Goal: Information Seeking & Learning: Learn about a topic

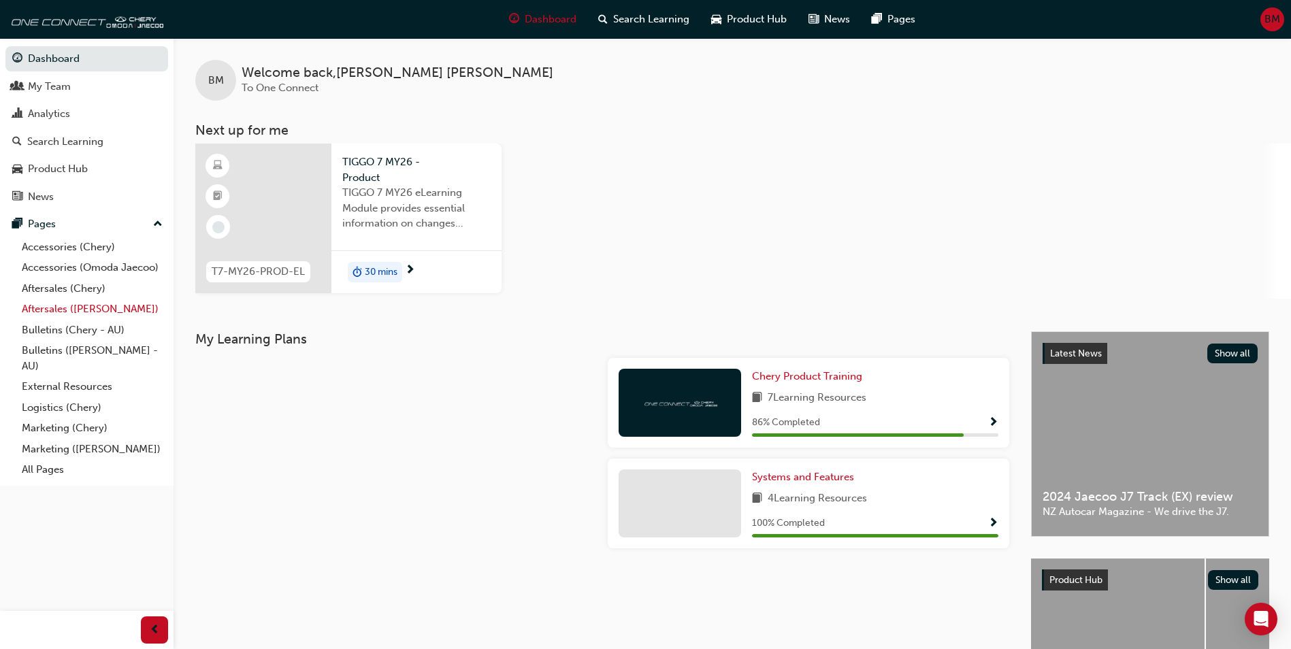
click at [90, 306] on link "Aftersales ([PERSON_NAME])" at bounding box center [92, 309] width 152 height 21
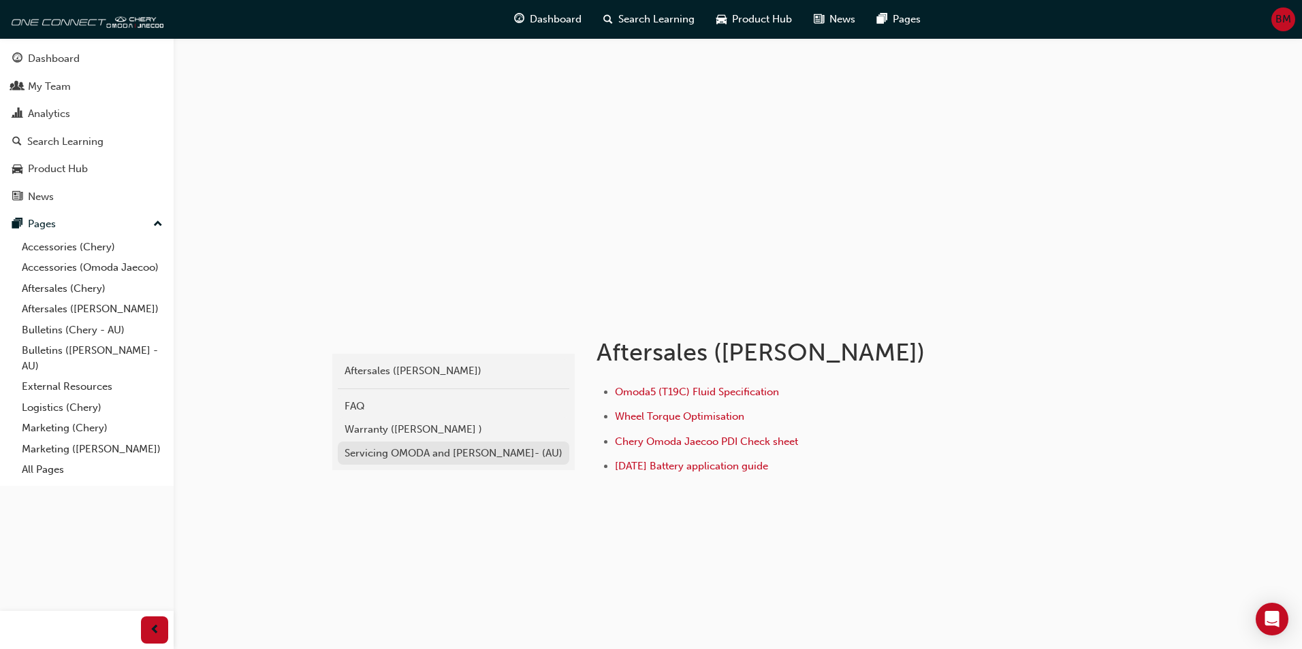
click at [431, 453] on div "Servicing OMODA and [PERSON_NAME]- (AU)" at bounding box center [453, 454] width 218 height 16
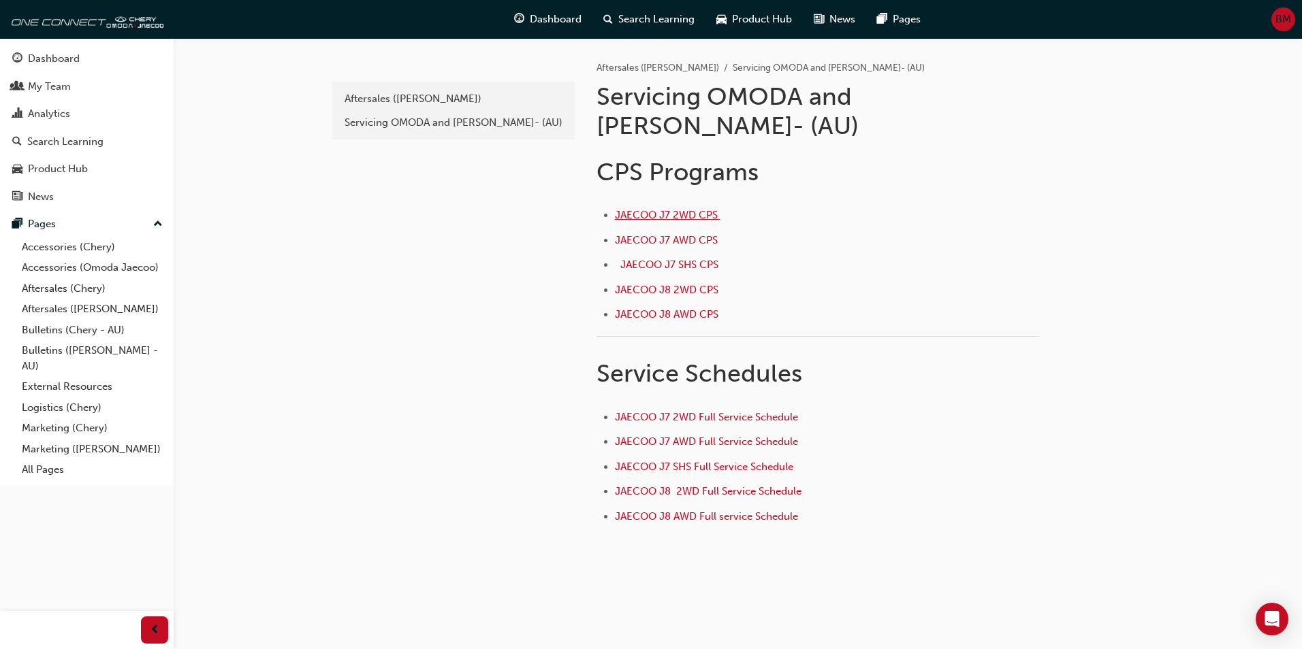
click at [680, 209] on span "JAECOO J7 2WD CPS ﻿" at bounding box center [668, 215] width 106 height 12
click at [690, 259] on span "JAECOO J7 SHS CPS ﻿" at bounding box center [670, 265] width 101 height 12
click at [91, 306] on link "Aftersales ([PERSON_NAME])" at bounding box center [92, 309] width 152 height 21
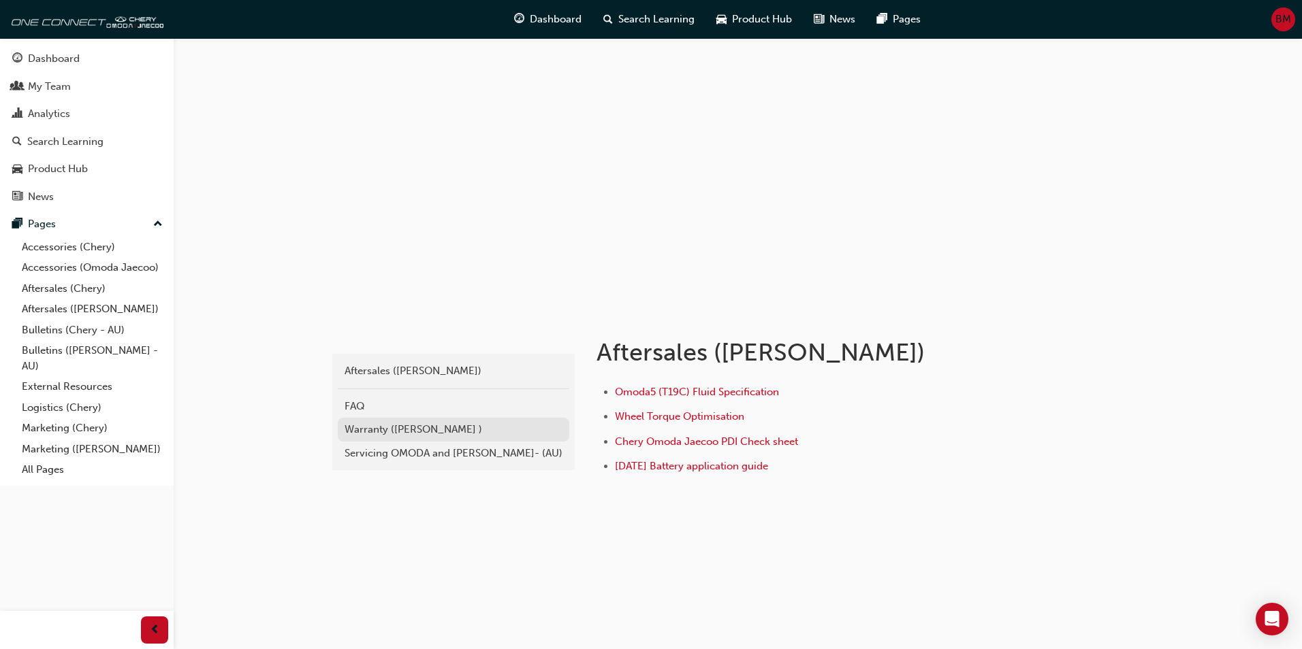
click at [467, 429] on div "Warranty (Omoda Jaecoo )" at bounding box center [453, 430] width 218 height 16
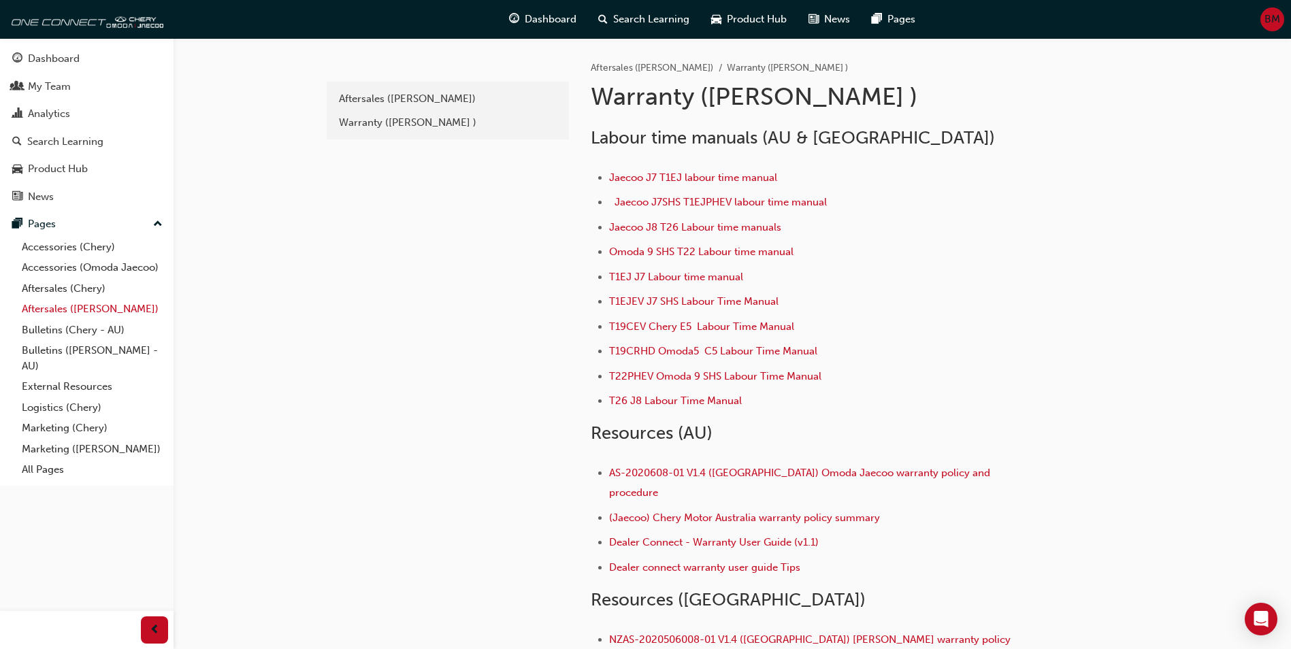
drag, startPoint x: 86, startPoint y: 311, endPoint x: 87, endPoint y: 318, distance: 6.8
click at [87, 312] on link "Aftersales ([PERSON_NAME])" at bounding box center [92, 309] width 152 height 21
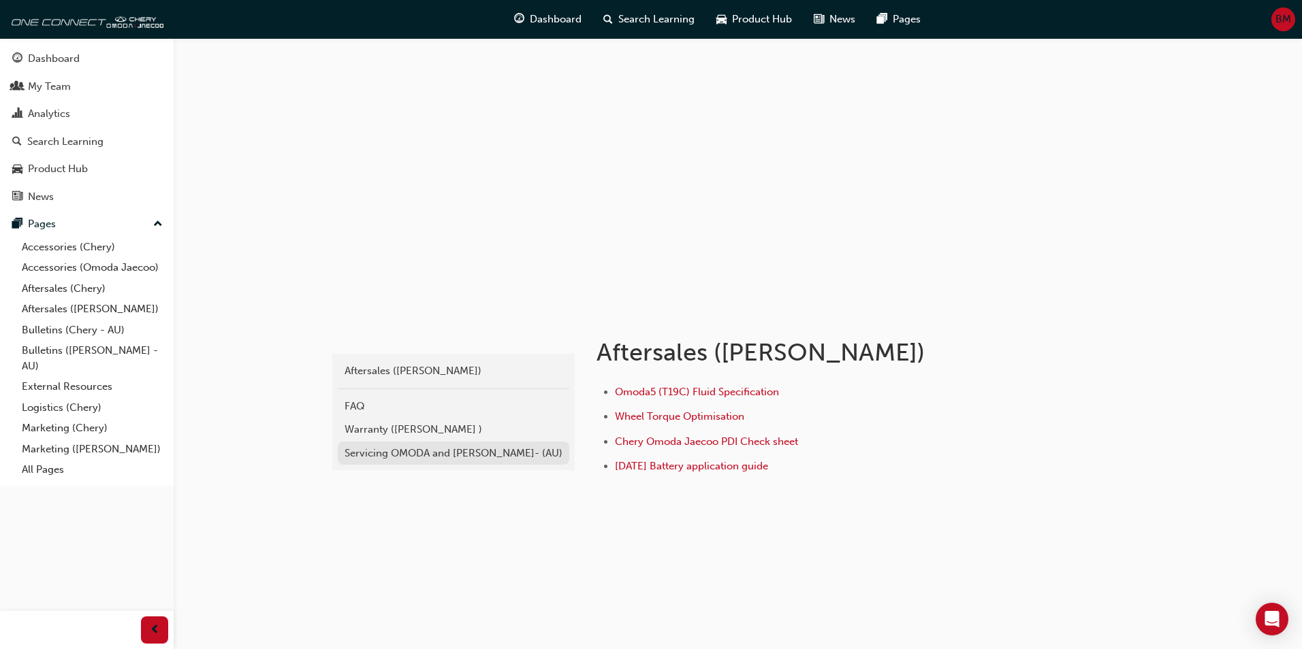
click at [484, 451] on div "Servicing OMODA and [PERSON_NAME]- (AU)" at bounding box center [453, 454] width 218 height 16
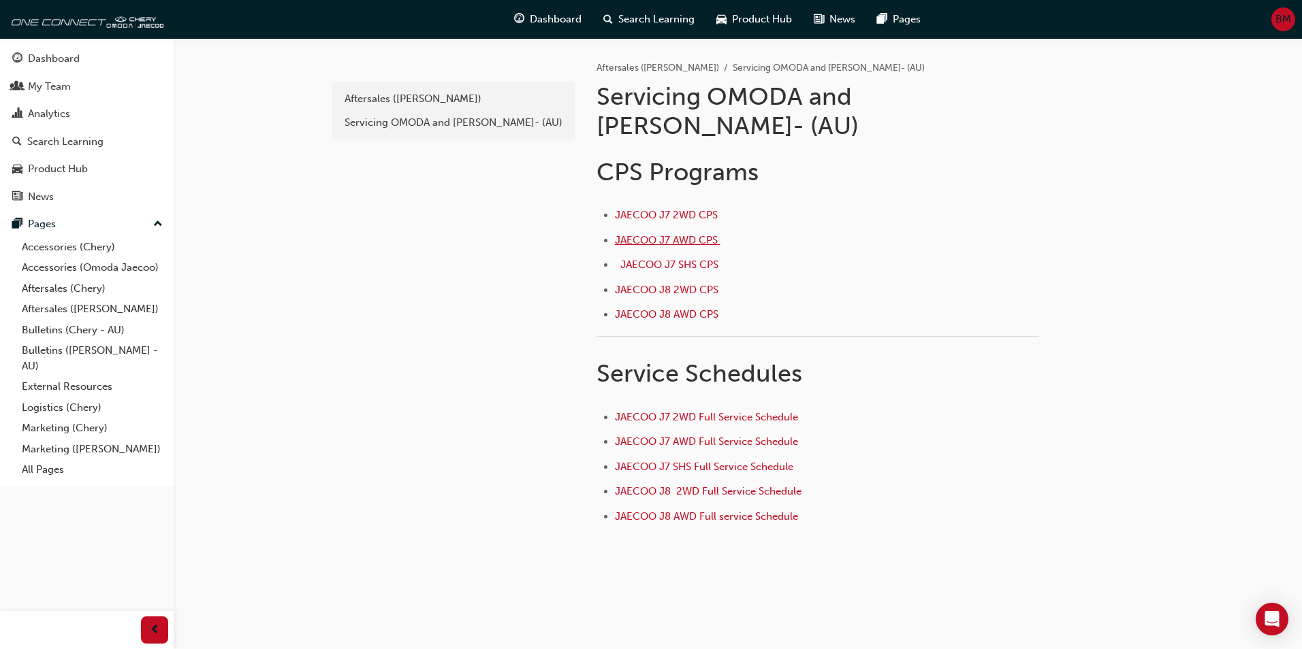
click at [666, 234] on span "JAECOO J7 AWD CPS ﻿" at bounding box center [668, 240] width 106 height 12
click at [674, 259] on span "JAECOO J7 SHS CPS ﻿" at bounding box center [670, 265] width 101 height 12
click at [675, 259] on span "JAECOO J7 SHS CPS ﻿" at bounding box center [670, 265] width 101 height 12
